Goal: Check status

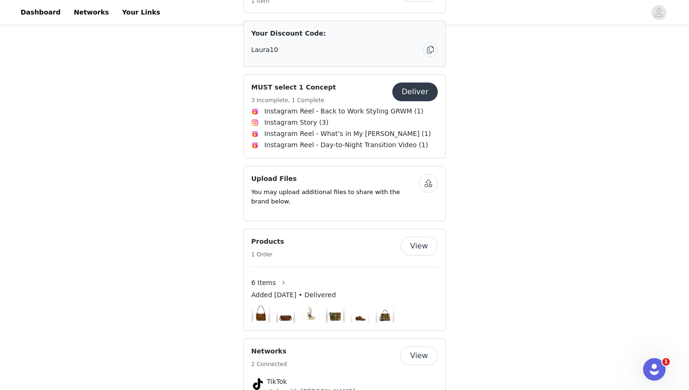
scroll to position [821, 0]
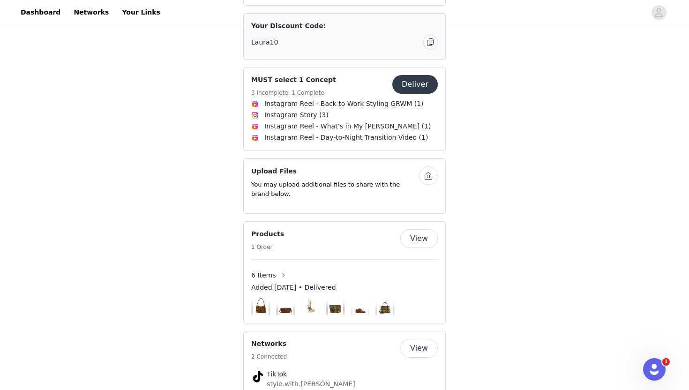
click at [285, 296] on img at bounding box center [286, 305] width 16 height 19
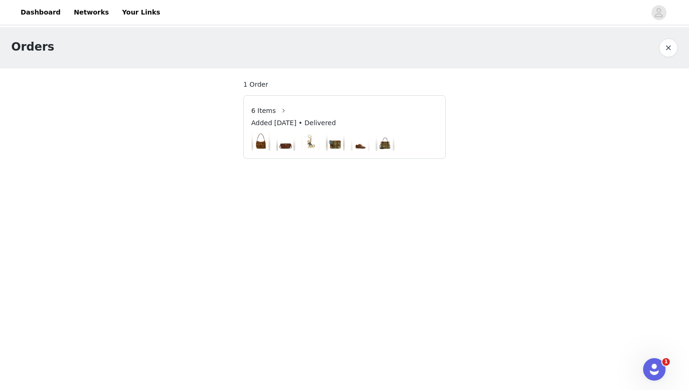
click at [287, 146] on img at bounding box center [286, 141] width 16 height 19
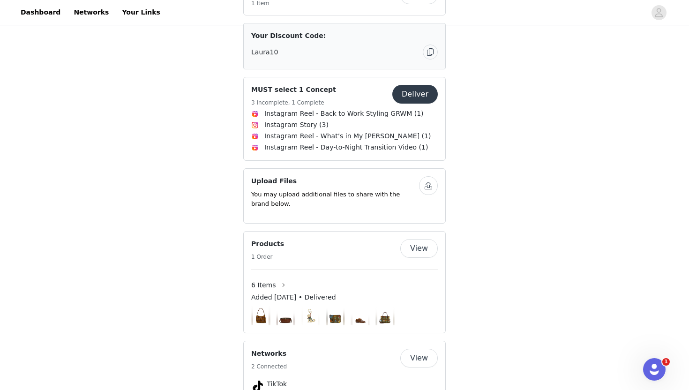
scroll to position [835, 0]
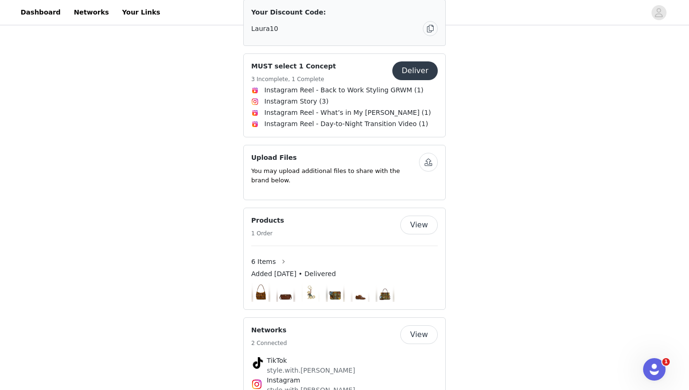
click at [285, 283] on img at bounding box center [286, 292] width 16 height 19
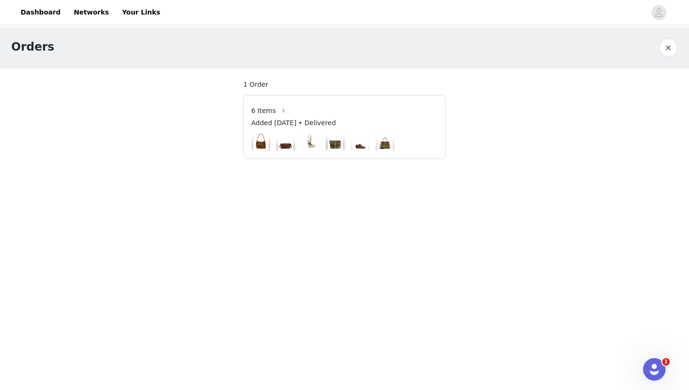
click at [287, 142] on img at bounding box center [286, 141] width 16 height 19
click at [670, 50] on button "button" at bounding box center [668, 47] width 19 height 19
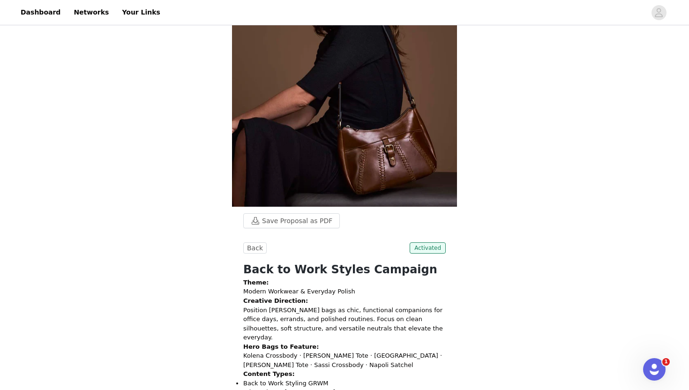
scroll to position [89, 0]
